Goal: Task Accomplishment & Management: Manage account settings

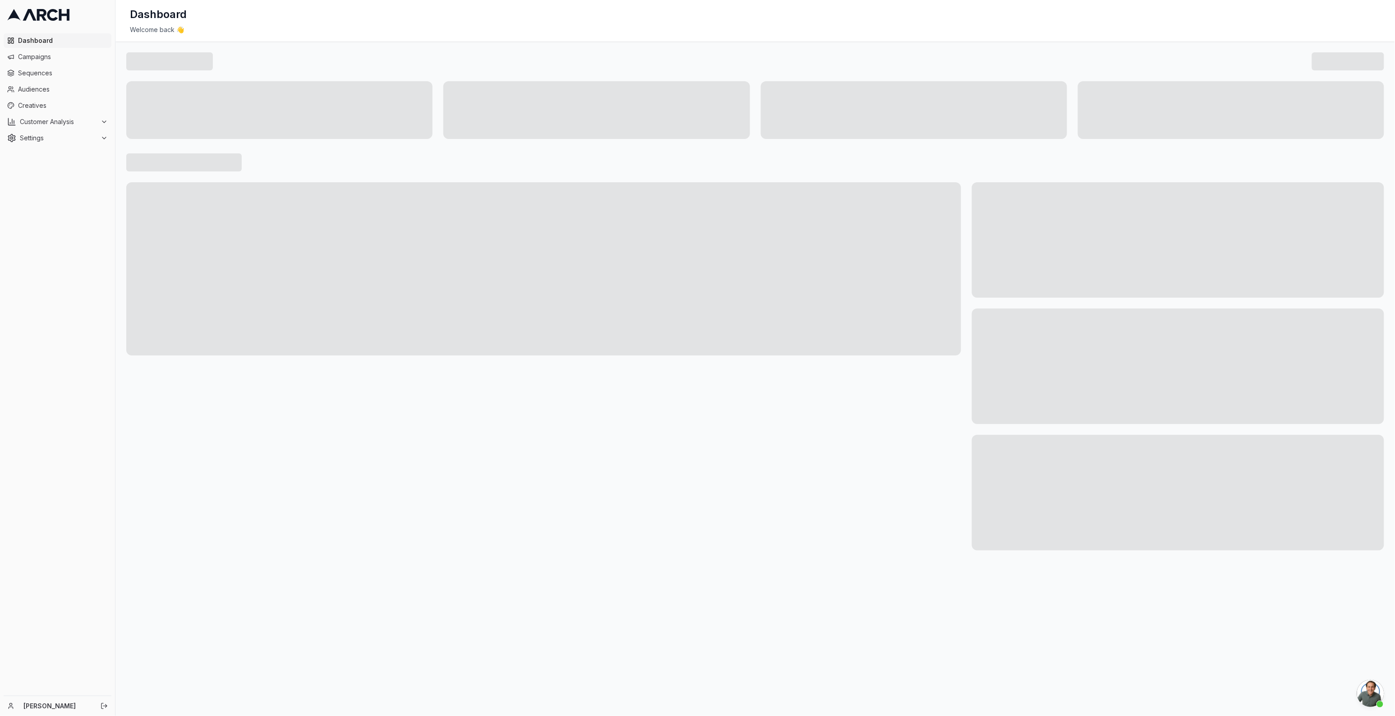
scroll to position [2896, 0]
click at [104, 125] on div "Customer Analysis" at bounding box center [57, 121] width 101 height 9
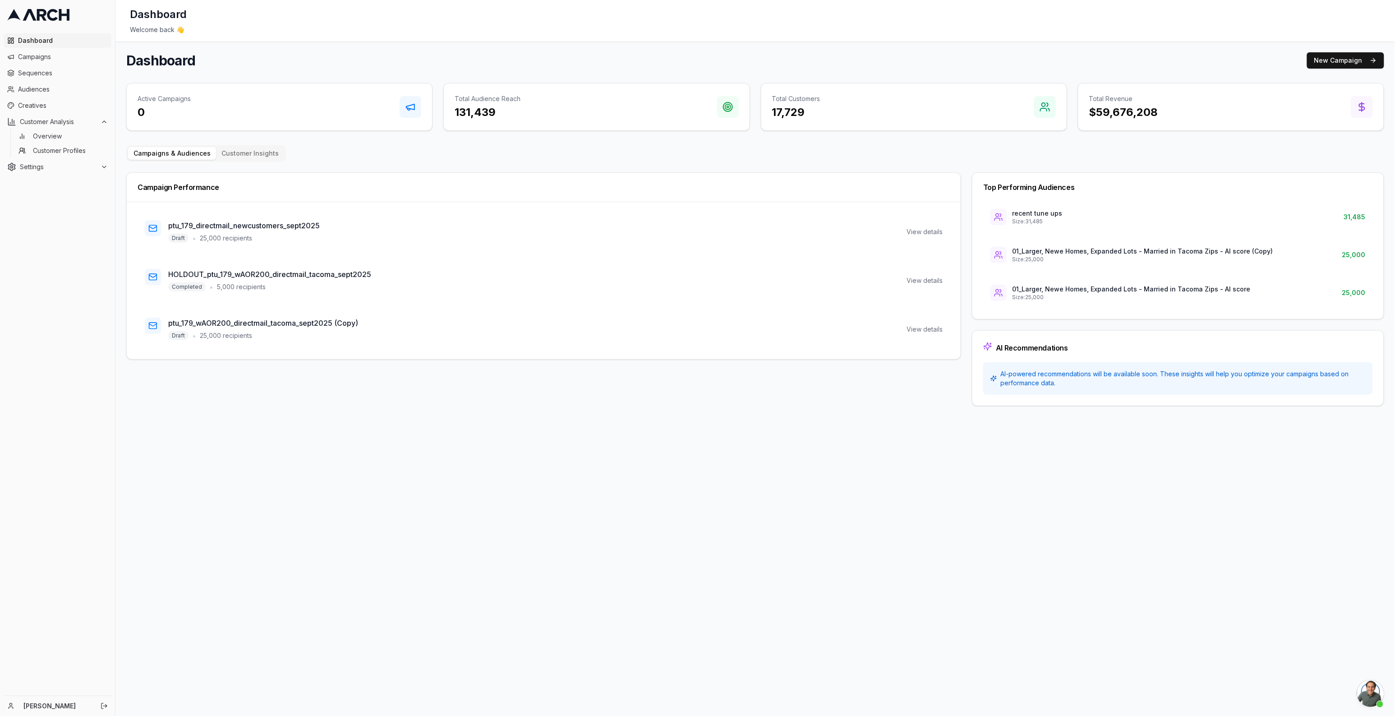
click at [29, 174] on div "Dashboard Campaigns Sequences Audiences Creatives Customer Analysis Overview Cu…" at bounding box center [57, 104] width 115 height 148
click at [46, 166] on span "Settings" at bounding box center [58, 166] width 77 height 9
click at [57, 706] on link "[PERSON_NAME]" at bounding box center [56, 705] width 67 height 9
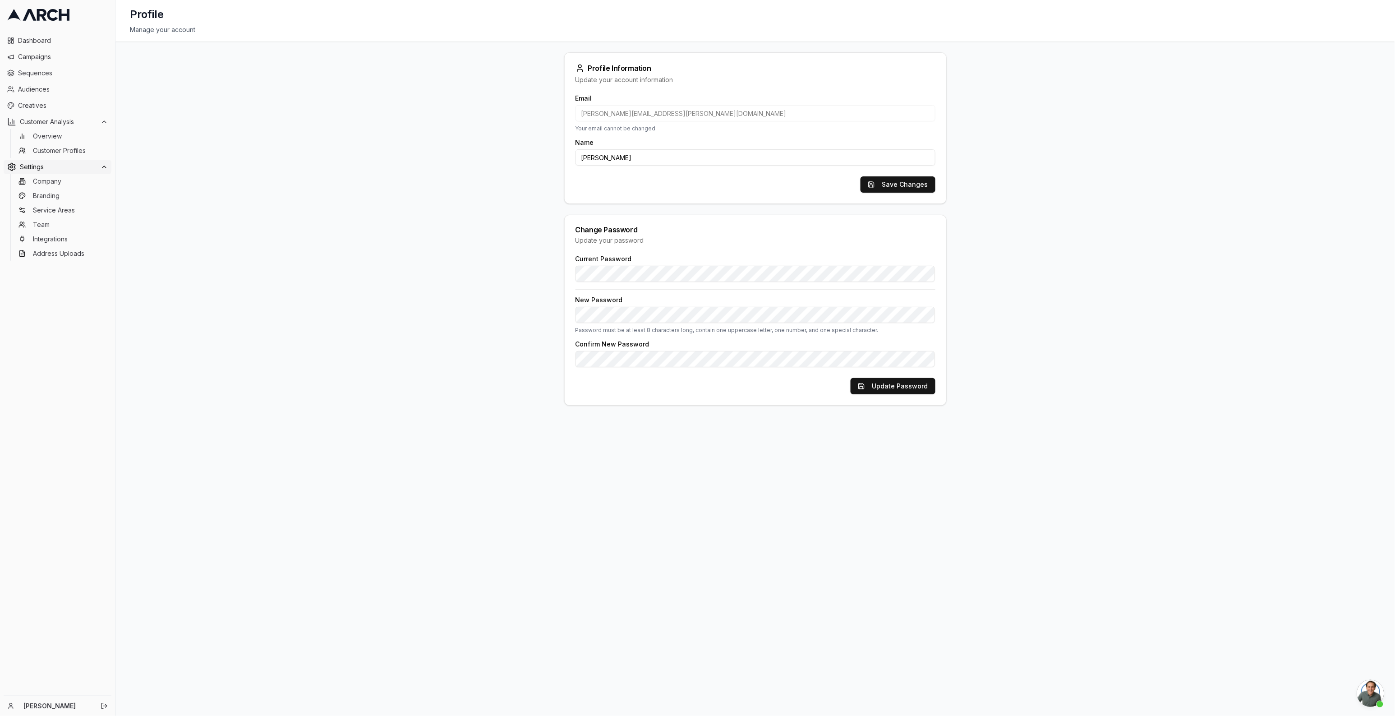
click at [103, 163] on icon at bounding box center [104, 166] width 7 height 7
click at [103, 120] on icon at bounding box center [104, 121] width 7 height 7
click at [103, 138] on icon at bounding box center [104, 138] width 4 height 2
click at [38, 156] on span "Company" at bounding box center [47, 152] width 28 height 9
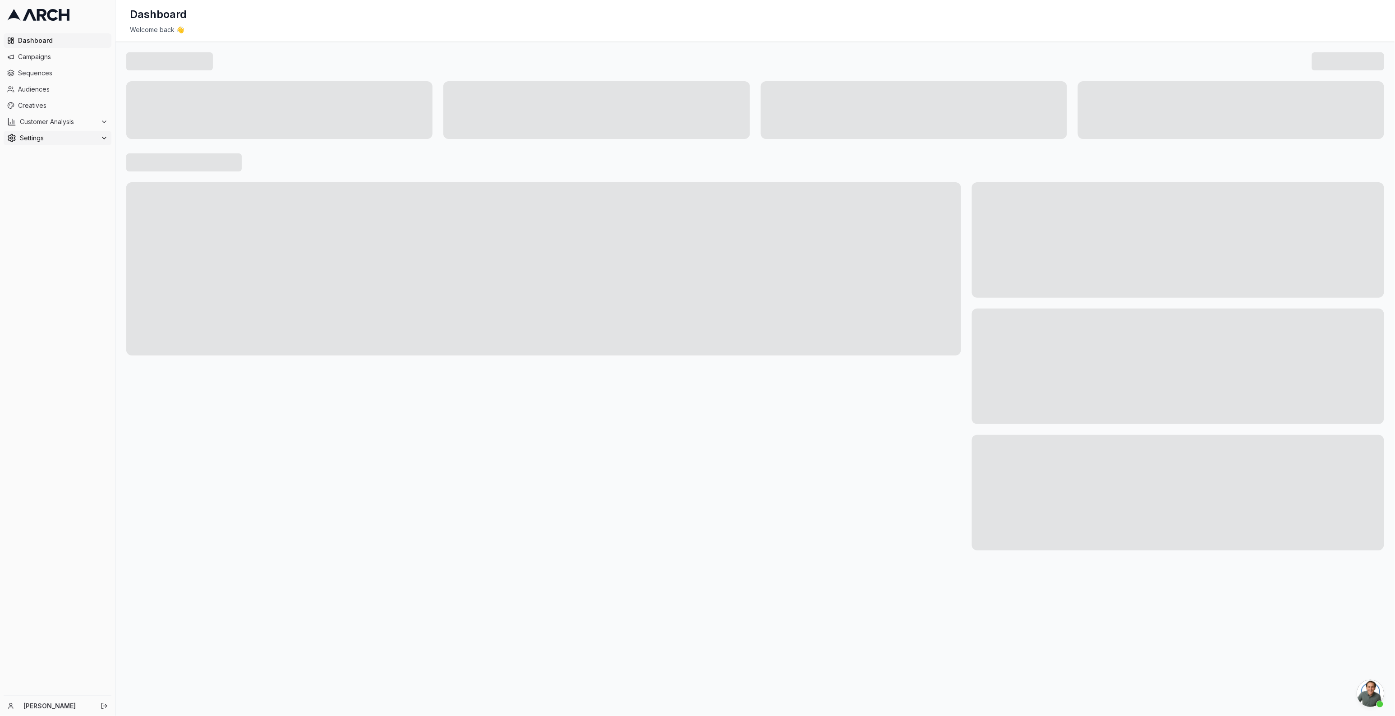
scroll to position [2896, 0]
click at [48, 140] on span "Settings" at bounding box center [58, 138] width 77 height 9
click at [52, 152] on span "Company" at bounding box center [47, 152] width 28 height 9
